Goal: Check status: Check status

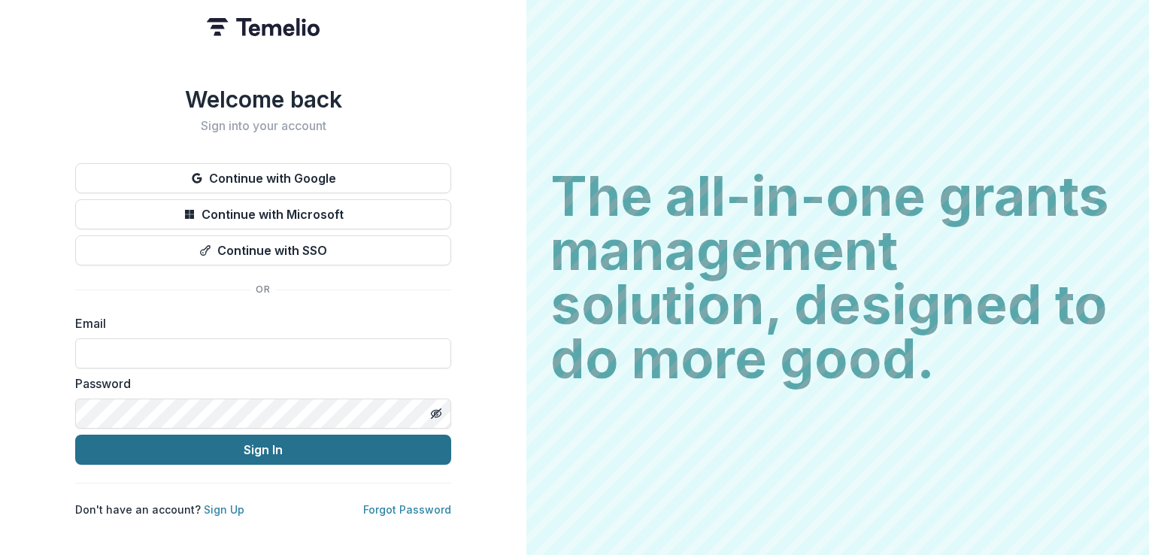
type input "**********"
click at [254, 441] on button "Sign In" at bounding box center [263, 450] width 376 height 30
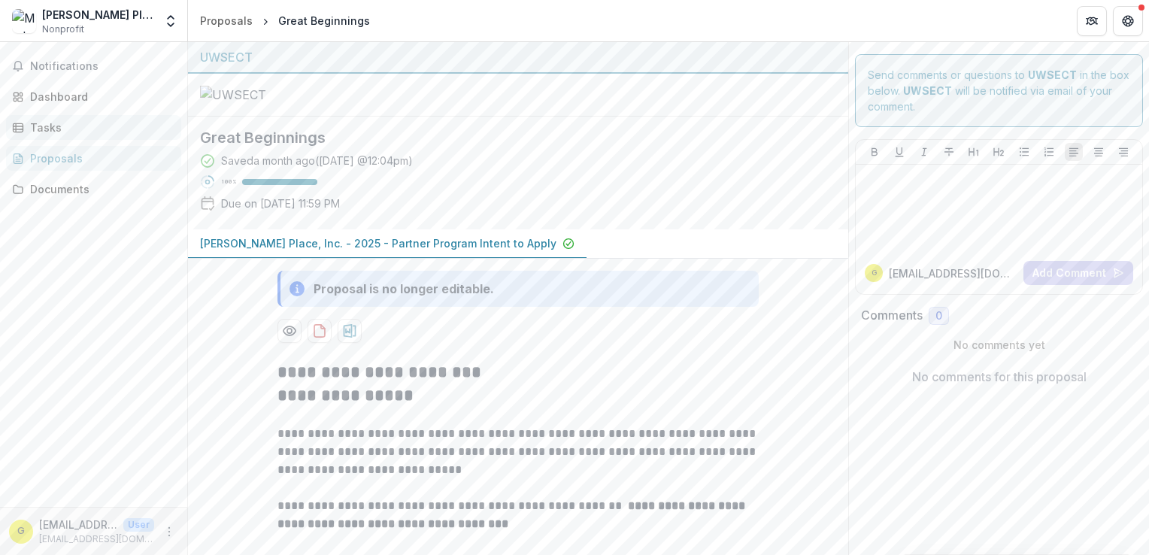
click at [32, 126] on div "Tasks" at bounding box center [99, 128] width 139 height 16
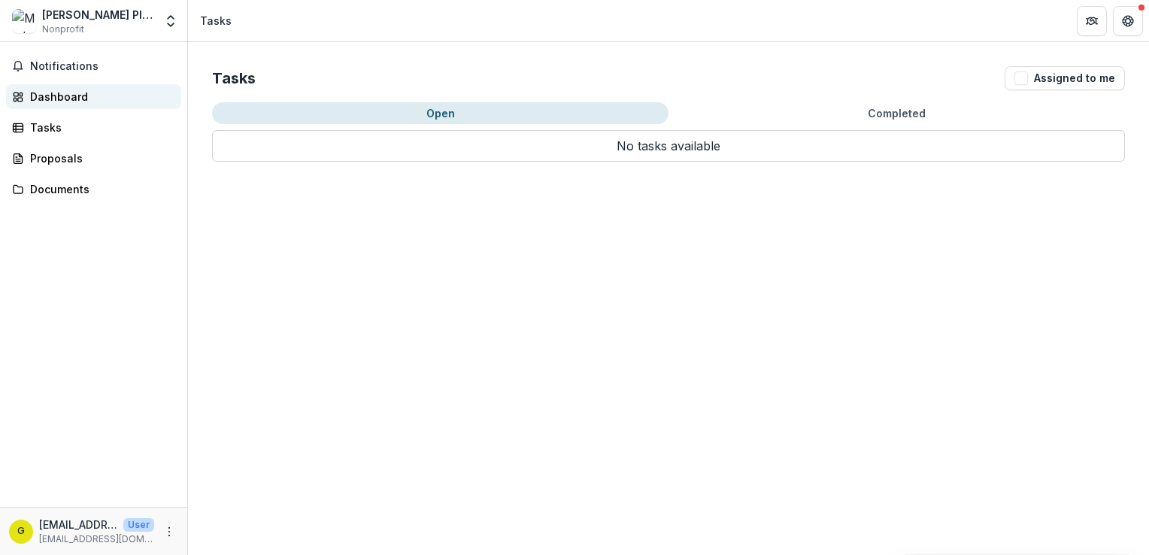
click at [53, 97] on div "Dashboard" at bounding box center [99, 97] width 139 height 16
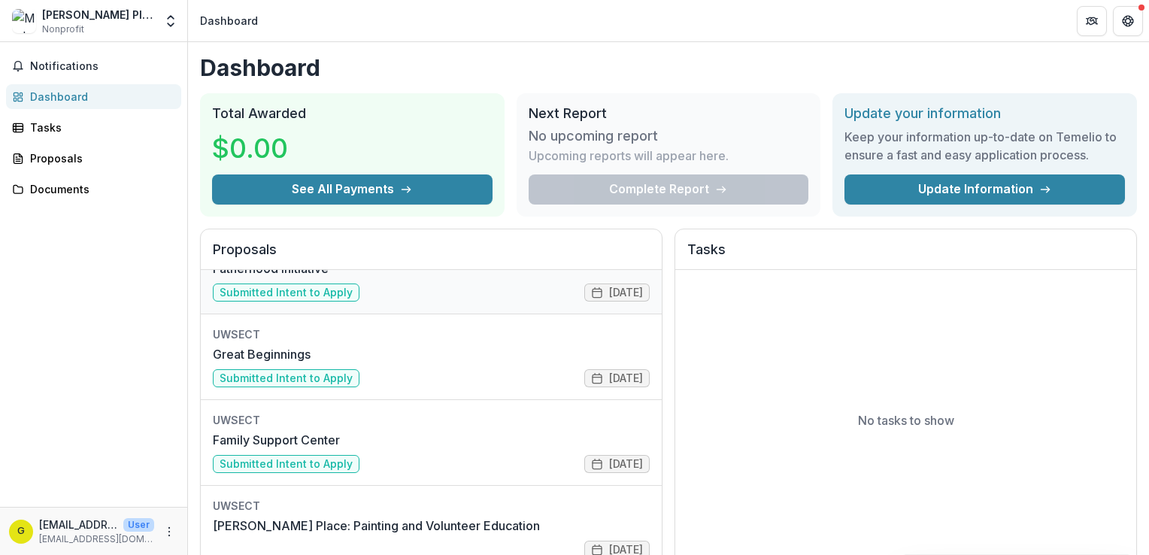
click at [320, 277] on link "Fatherhood Initiative" at bounding box center [271, 268] width 116 height 18
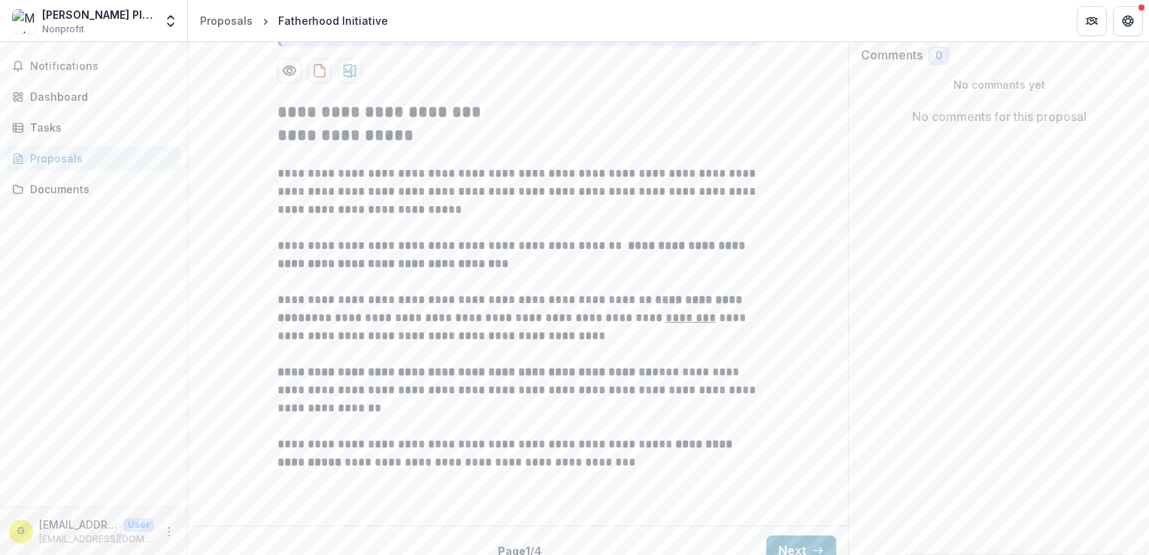
scroll to position [416, 0]
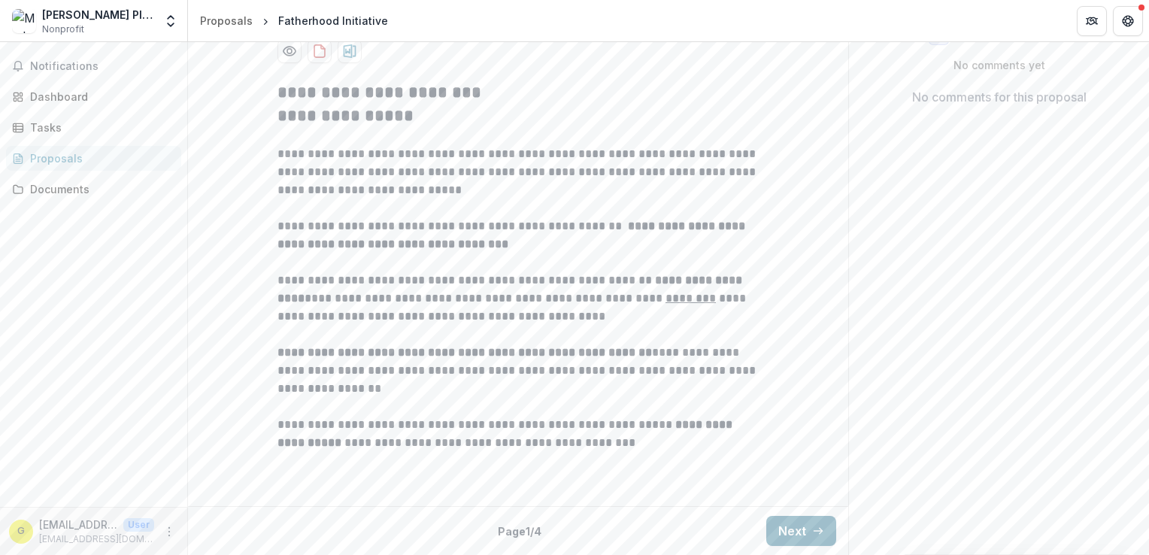
click at [819, 536] on button "Next" at bounding box center [801, 531] width 70 height 30
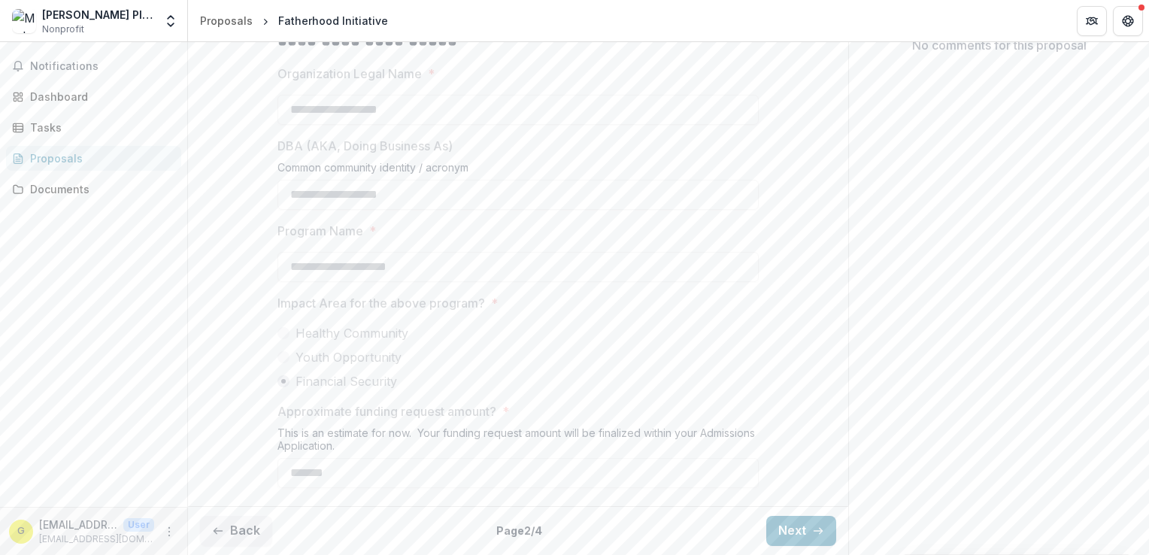
scroll to position [468, 0]
click at [791, 525] on button "Next" at bounding box center [801, 531] width 70 height 30
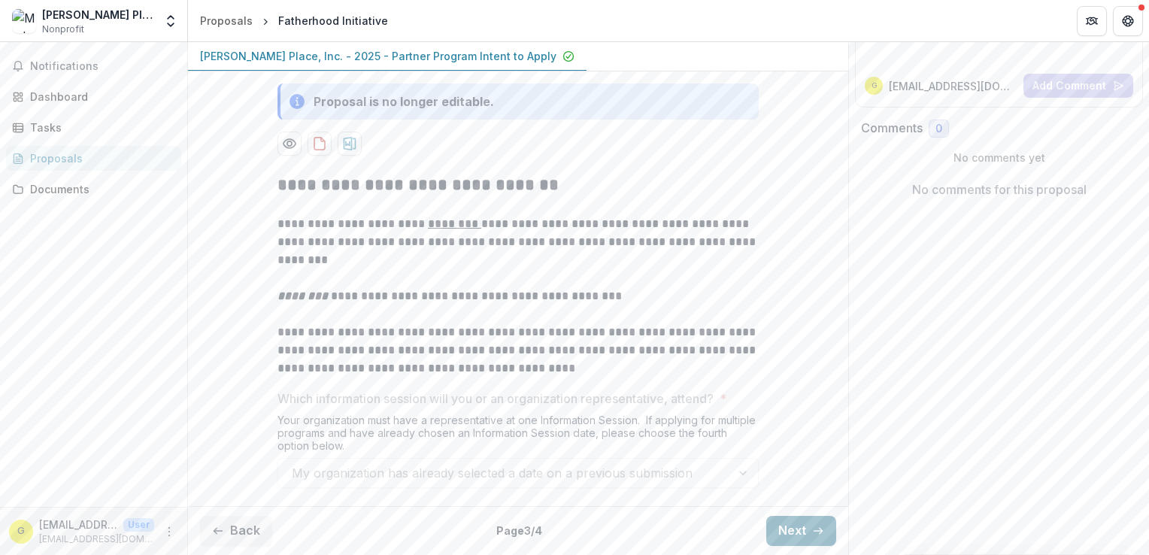
click at [801, 531] on button "Next" at bounding box center [801, 531] width 70 height 30
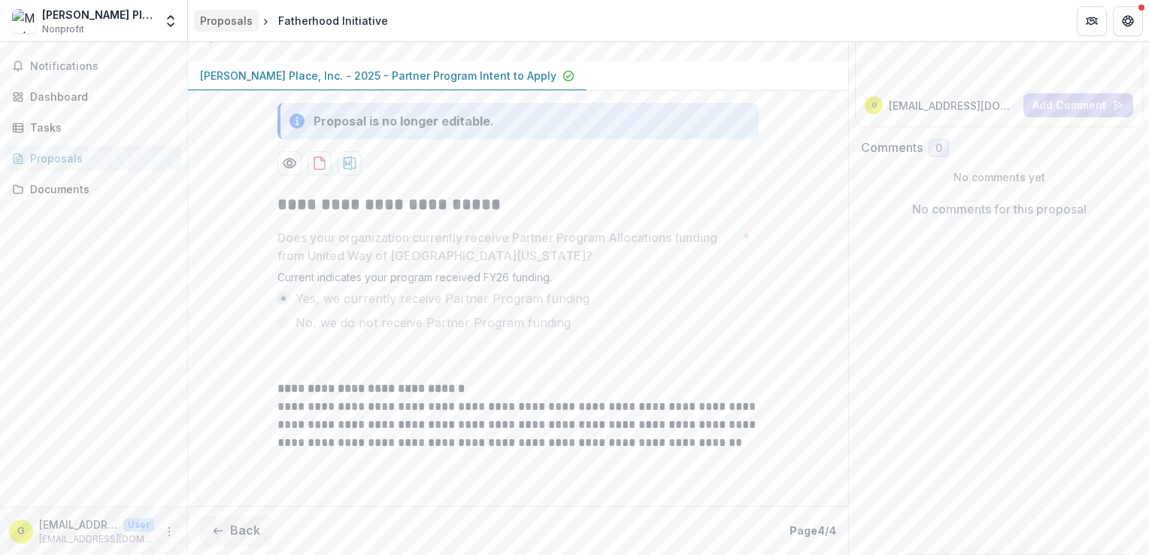
click at [219, 24] on div "Proposals" at bounding box center [226, 21] width 53 height 16
